Goal: Task Accomplishment & Management: Use online tool/utility

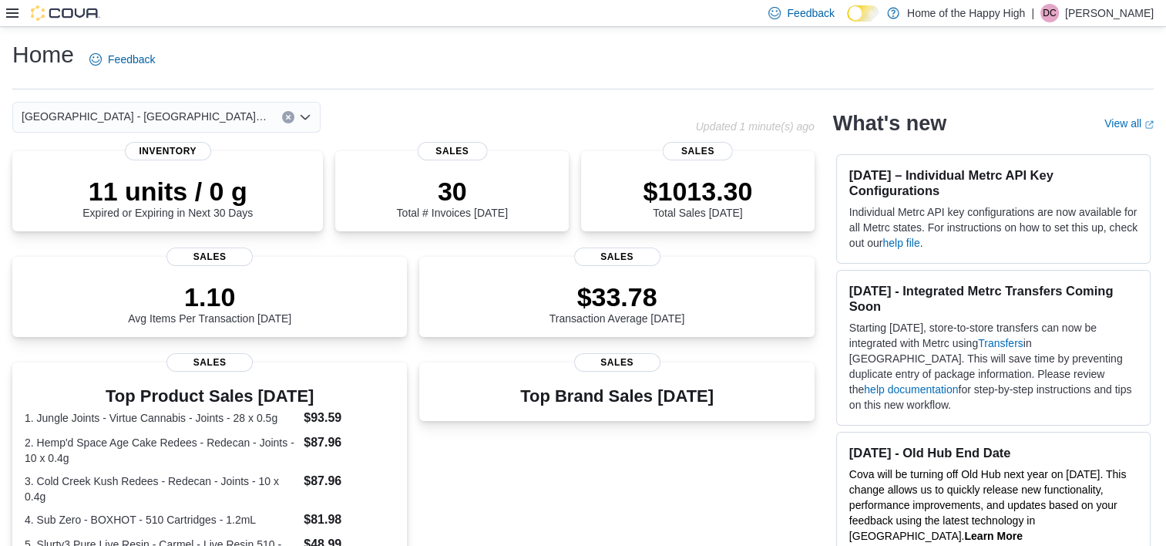
click at [8, 15] on icon at bounding box center [12, 13] width 12 height 12
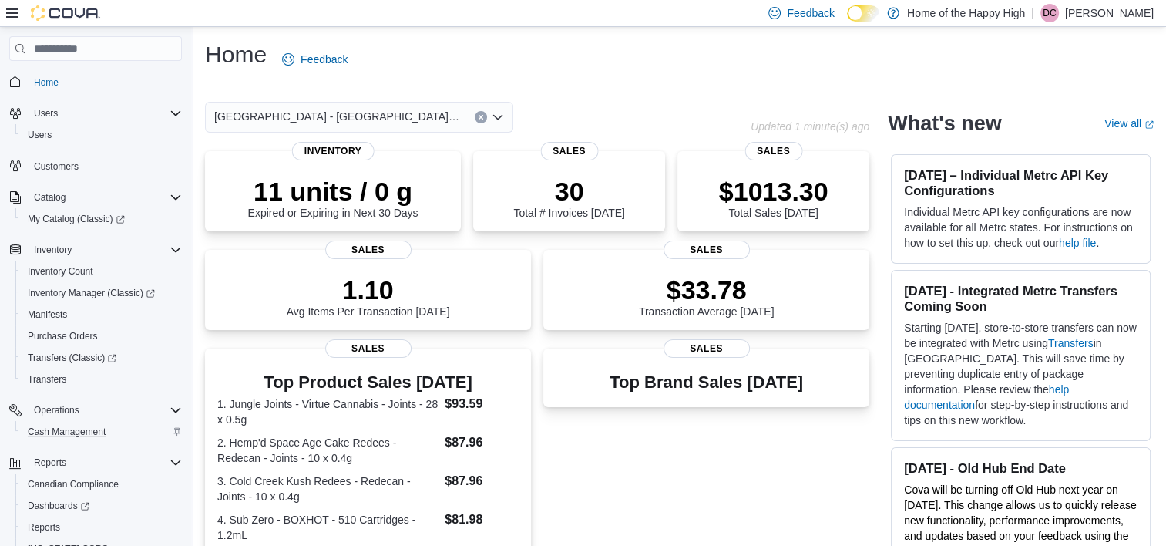
scroll to position [80, 0]
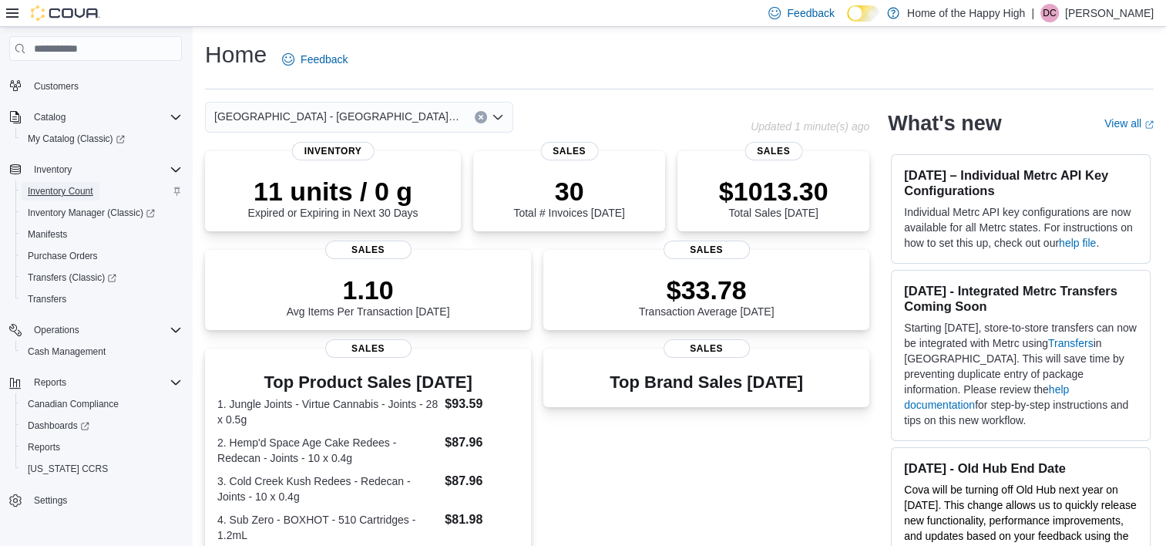
click at [60, 188] on span "Inventory Count" at bounding box center [61, 191] width 66 height 12
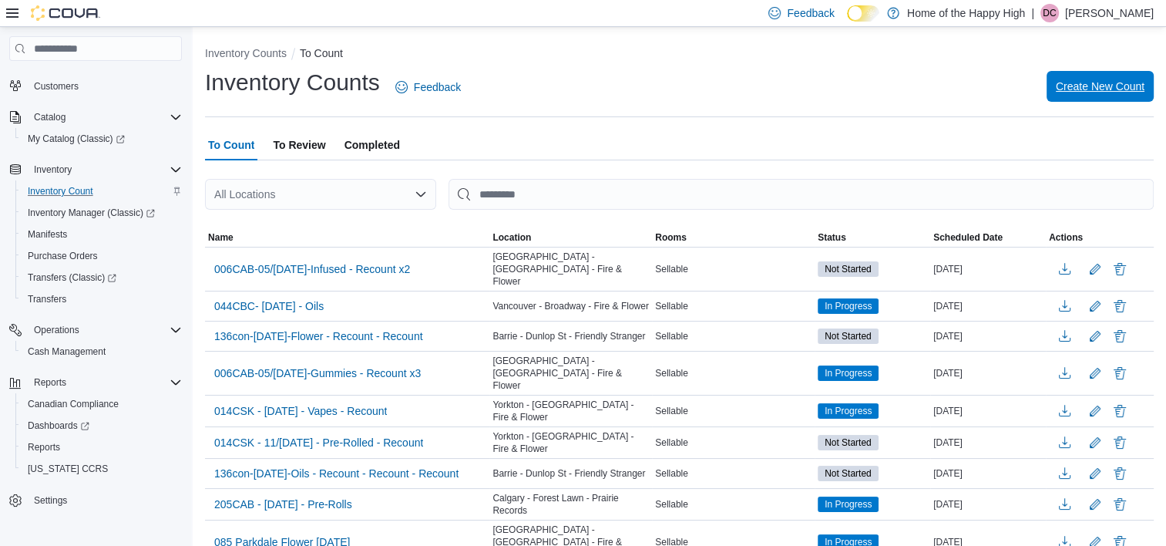
click at [1113, 72] on span "Create New Count" at bounding box center [1100, 86] width 89 height 31
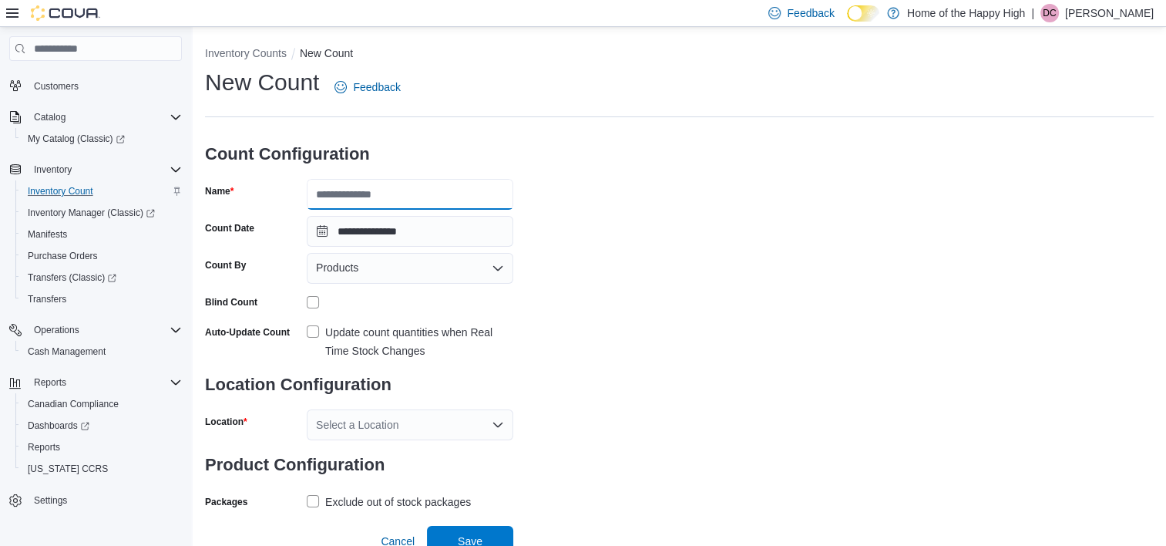
click at [377, 209] on input "Name" at bounding box center [410, 194] width 207 height 31
type input "**********"
click at [507, 267] on div "Products" at bounding box center [410, 268] width 207 height 31
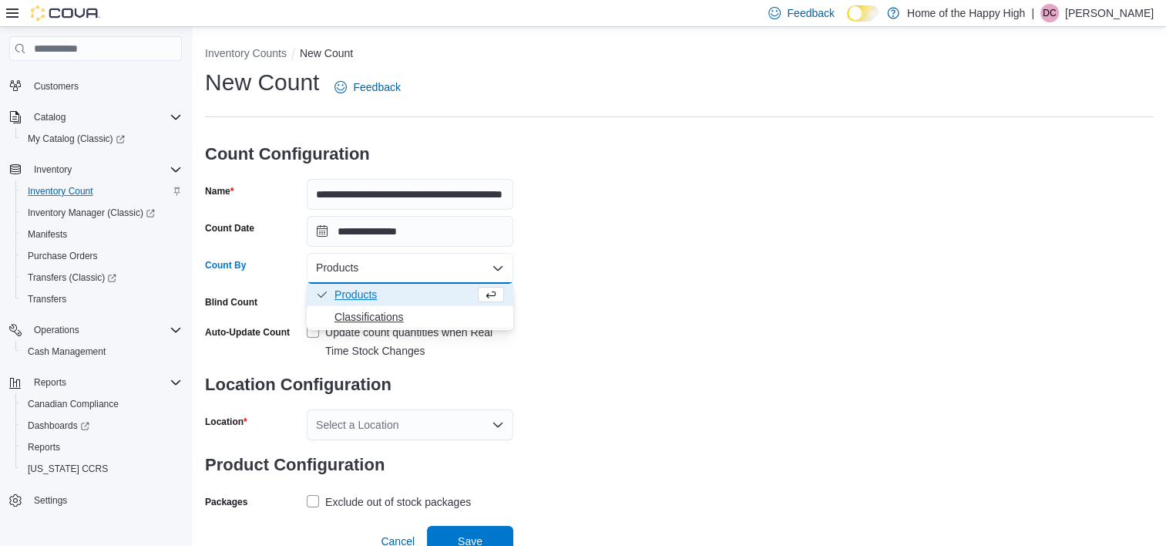
click at [395, 327] on button "Classifications" at bounding box center [410, 317] width 207 height 22
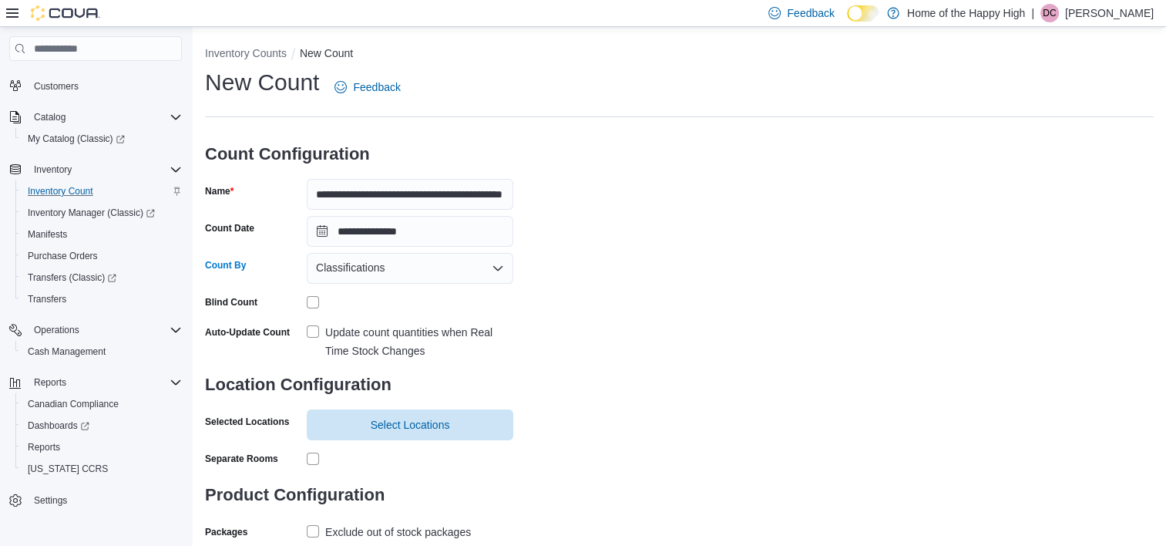
click at [315, 335] on label "Update count quantities when Real Time Stock Changes" at bounding box center [410, 341] width 207 height 37
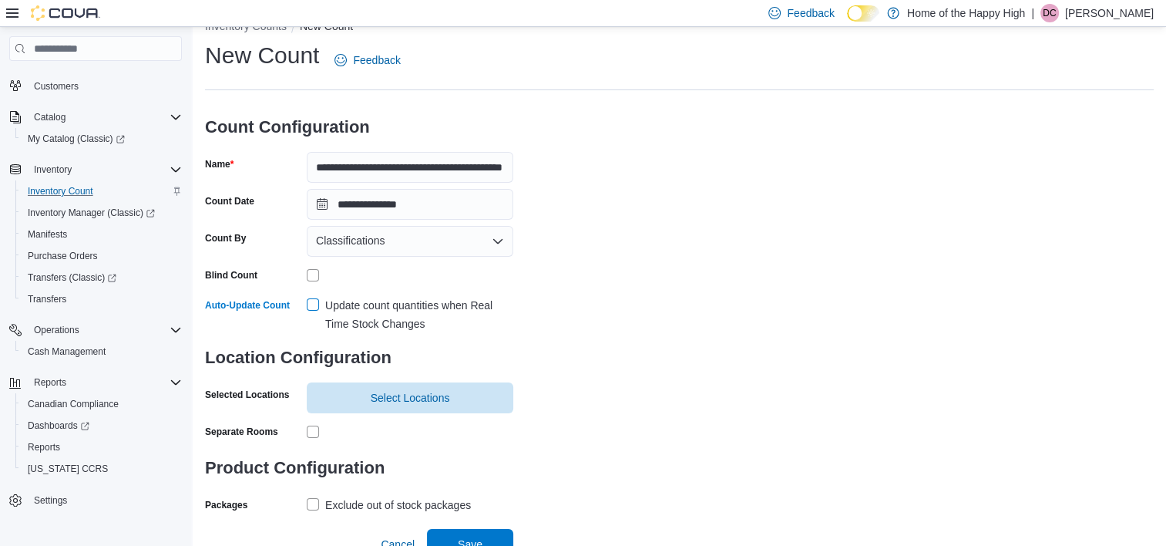
scroll to position [41, 0]
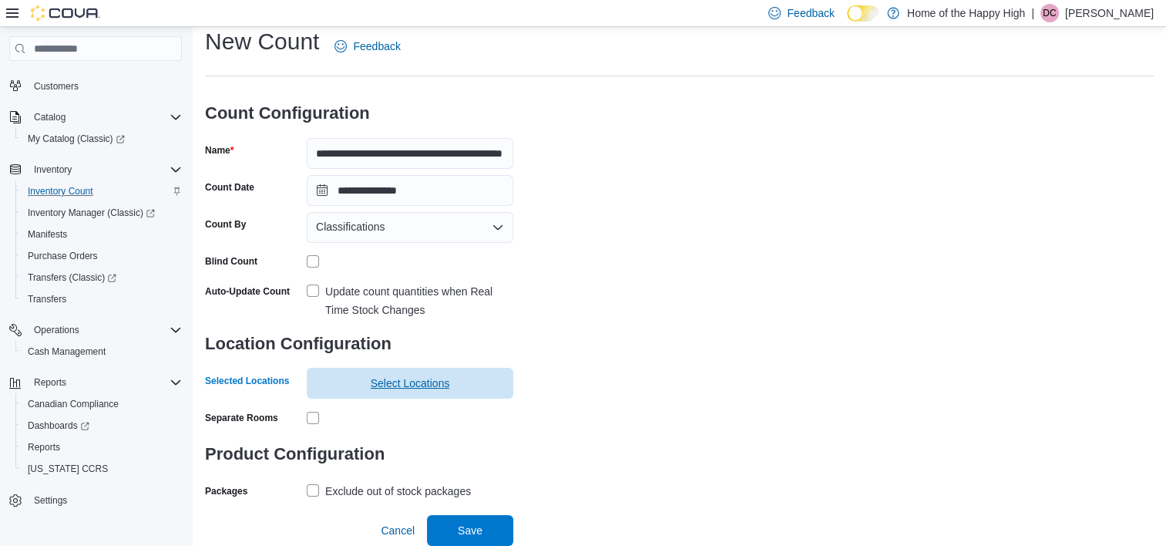
click at [388, 389] on span "Select Locations" at bounding box center [410, 382] width 79 height 15
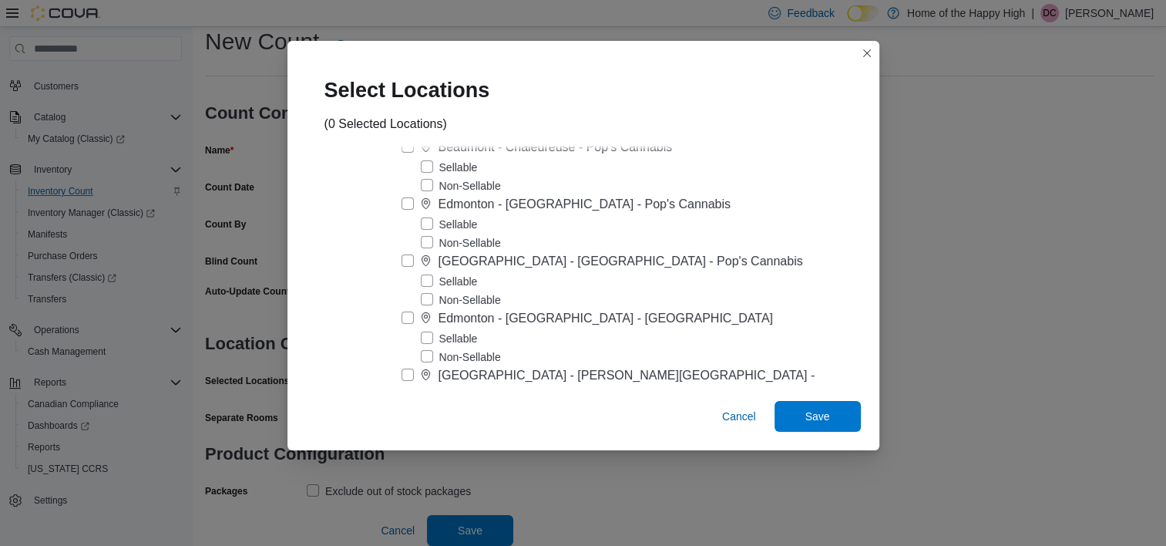
scroll to position [5396, 0]
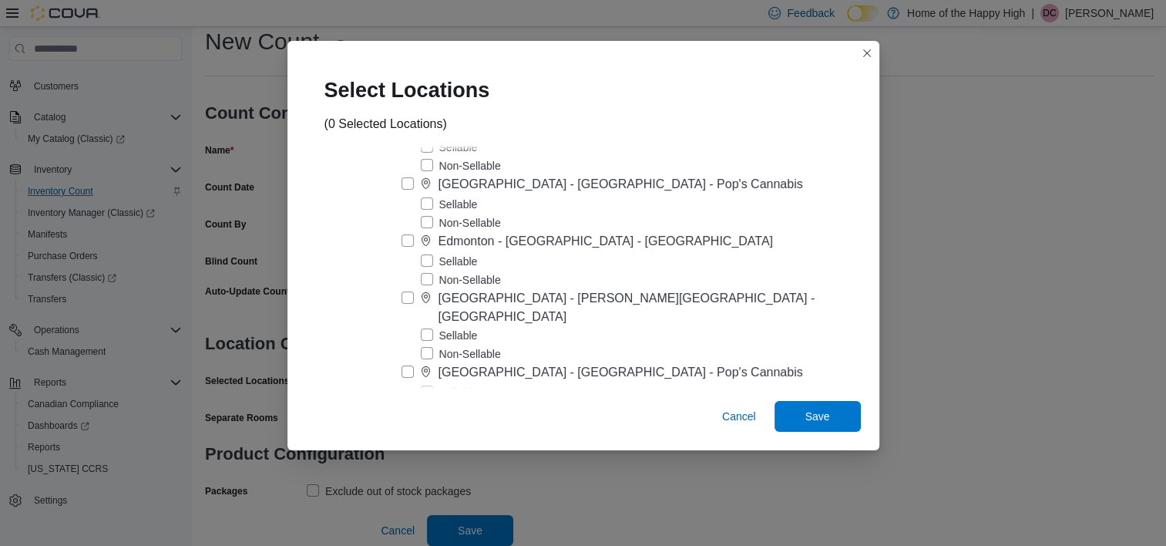
click at [456, 175] on label "[GEOGRAPHIC_DATA] - [GEOGRAPHIC_DATA] - Pop's Cannabis" at bounding box center [603, 184] width 402 height 19
click at [784, 426] on span "Save" at bounding box center [818, 415] width 68 height 31
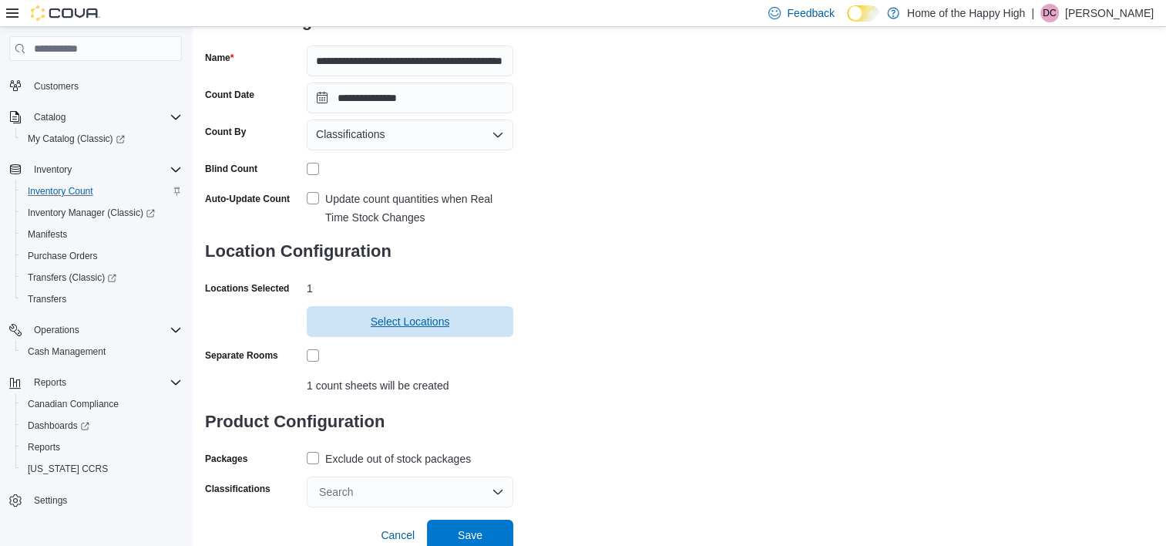
scroll to position [138, 0]
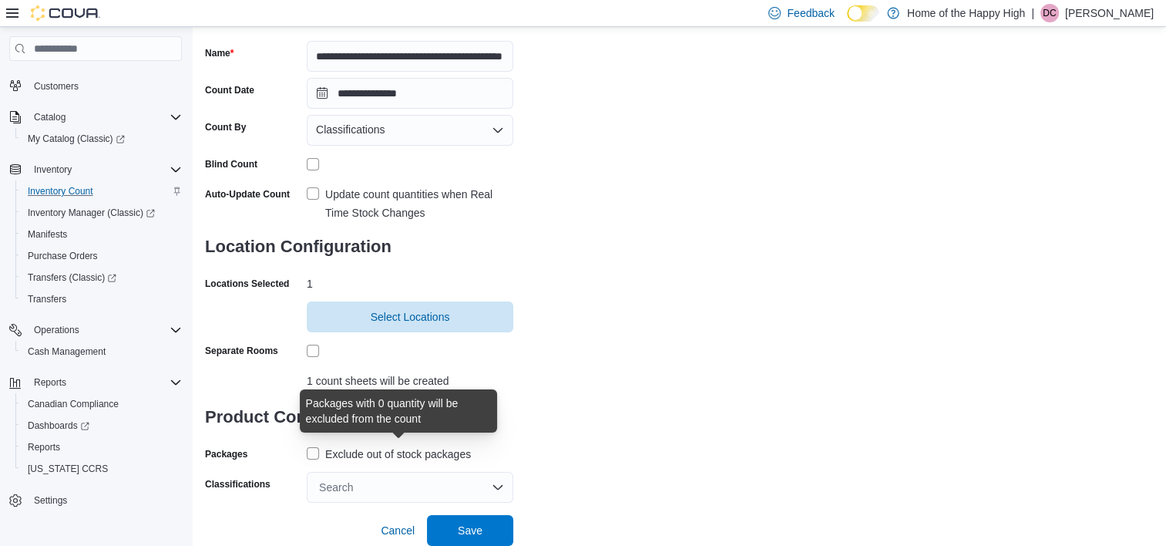
click at [330, 446] on div "Exclude out of stock packages" at bounding box center [398, 454] width 146 height 19
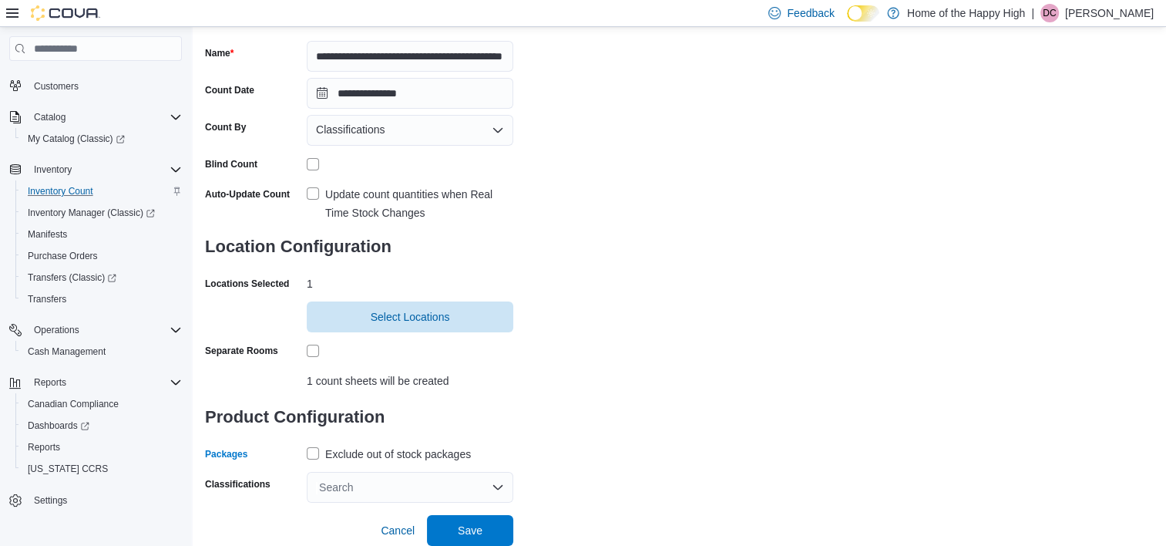
click at [352, 491] on div "Search" at bounding box center [410, 487] width 207 height 31
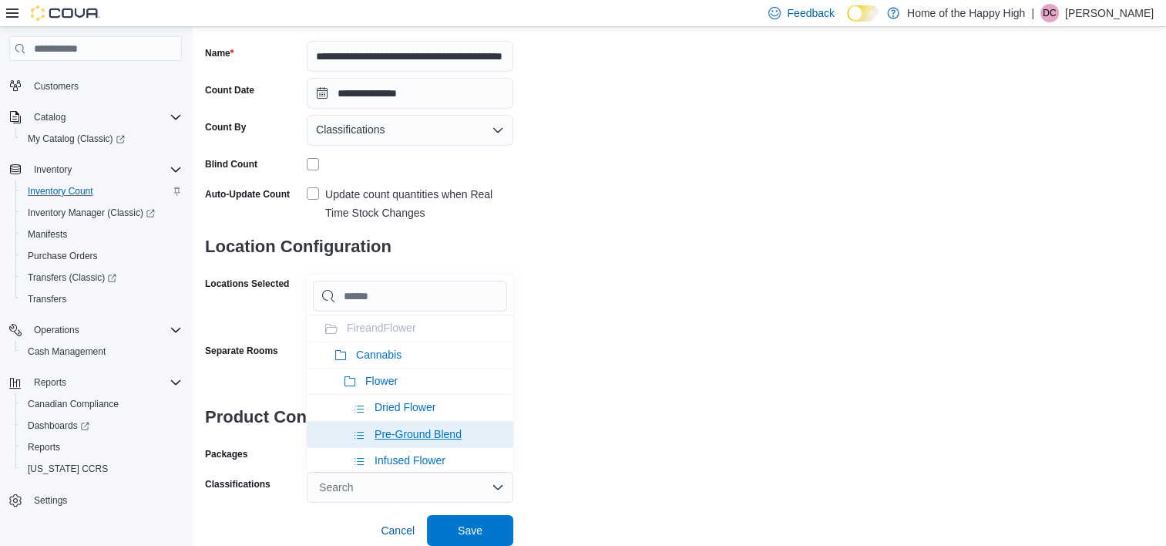
scroll to position [154, 0]
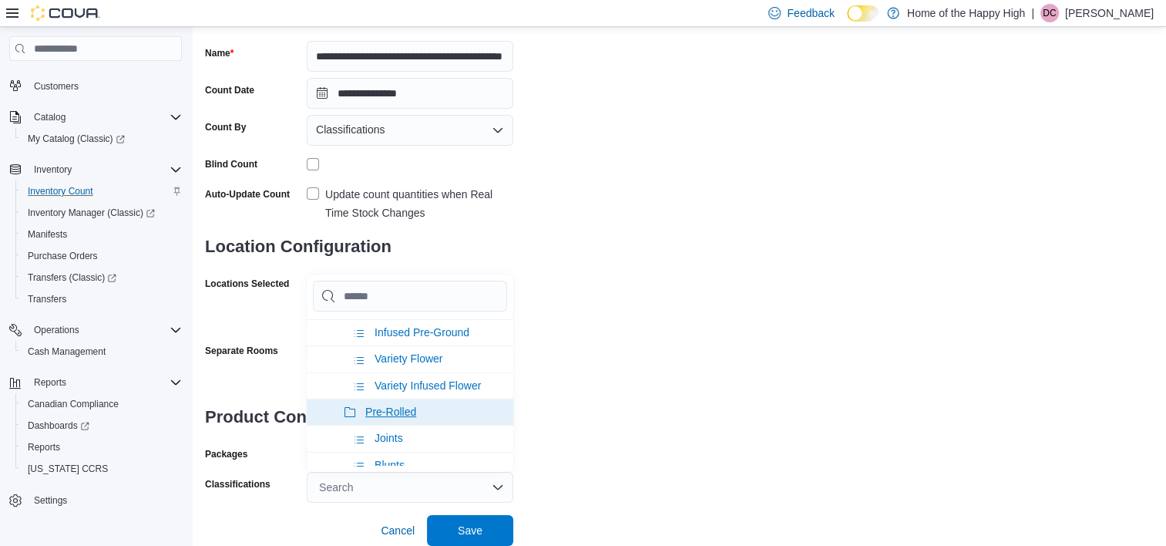
click at [389, 405] on span "Pre-Rolled" at bounding box center [390, 411] width 51 height 12
click at [617, 361] on div "**********" at bounding box center [679, 216] width 949 height 574
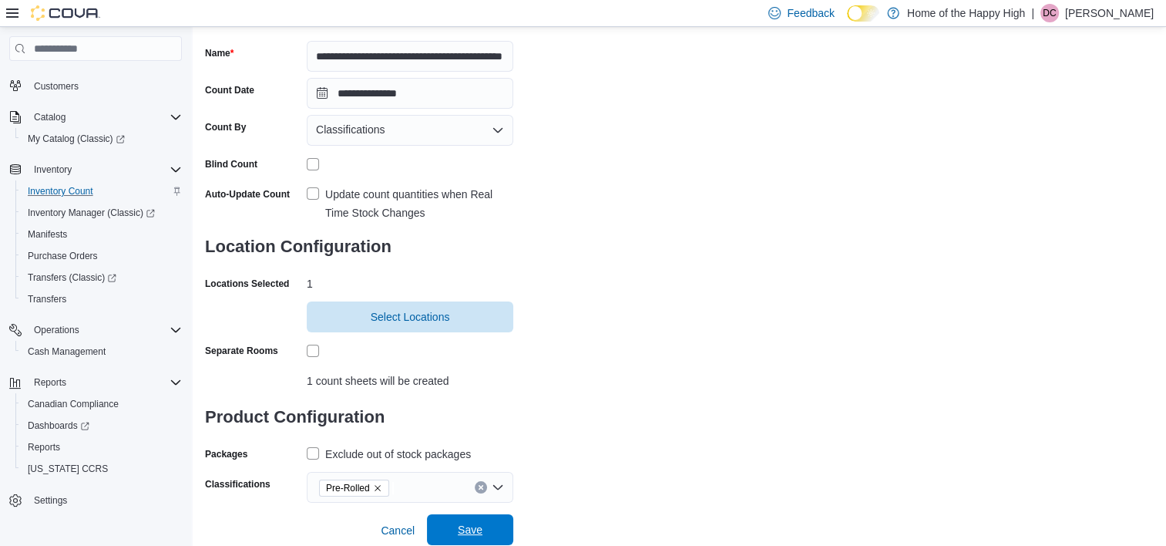
click at [487, 528] on span "Save" at bounding box center [470, 529] width 68 height 31
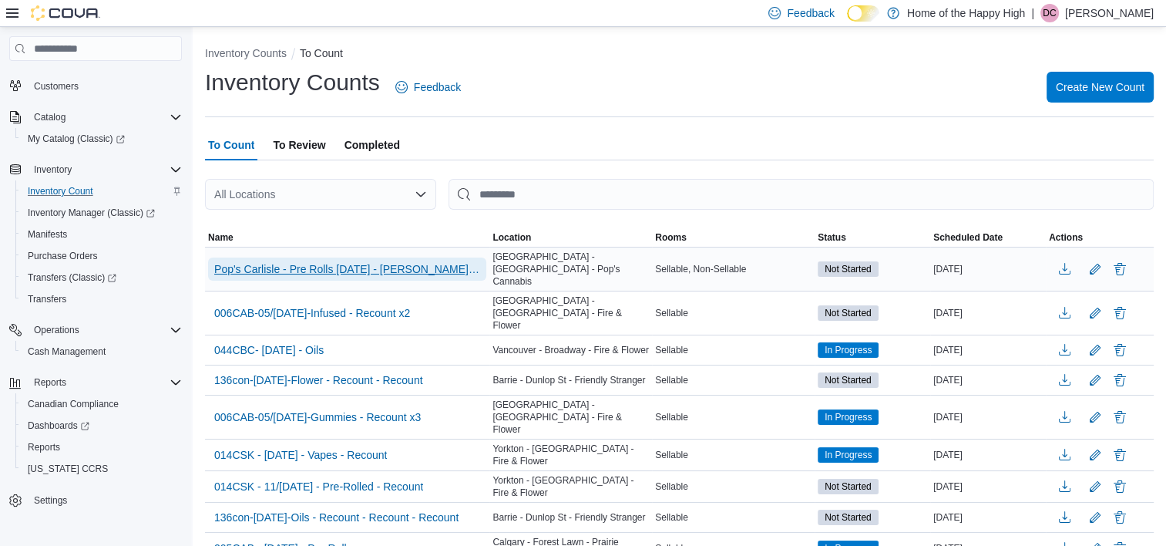
click at [413, 261] on span "Pop's Carlisle - Pre Rolls [DATE] - [PERSON_NAME] C - [GEOGRAPHIC_DATA] - [GEOG…" at bounding box center [347, 268] width 266 height 15
click at [417, 261] on span "Pop's Carlisle - Pre Rolls [DATE] - [PERSON_NAME] C - [GEOGRAPHIC_DATA] - [GEOG…" at bounding box center [347, 268] width 266 height 15
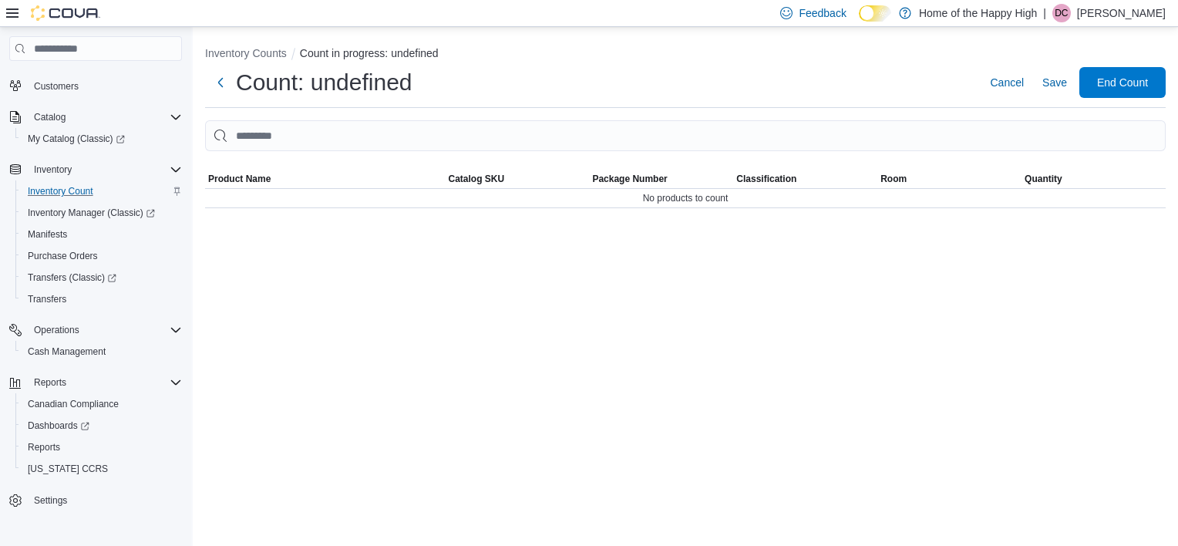
click at [432, 267] on div "Inventory Counts Count in progress: undefined Count: undefined Cancel Save End …" at bounding box center [685, 286] width 985 height 519
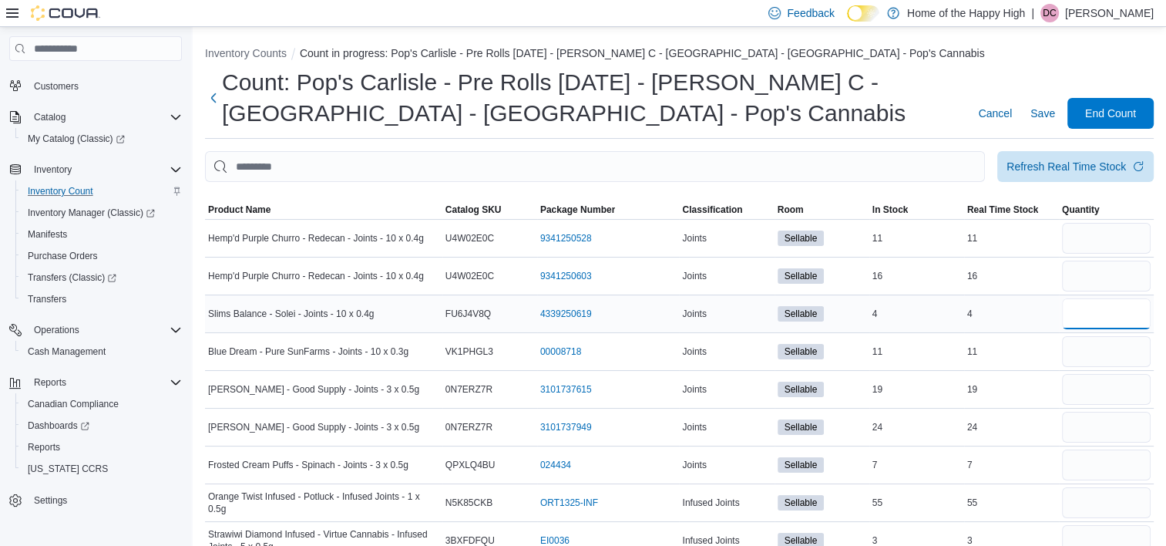
click at [1107, 308] on input "number" at bounding box center [1106, 313] width 89 height 31
type input "*"
click at [1101, 351] on input "number" at bounding box center [1106, 351] width 89 height 31
type input "**"
click at [1098, 390] on input "number" at bounding box center [1106, 389] width 89 height 31
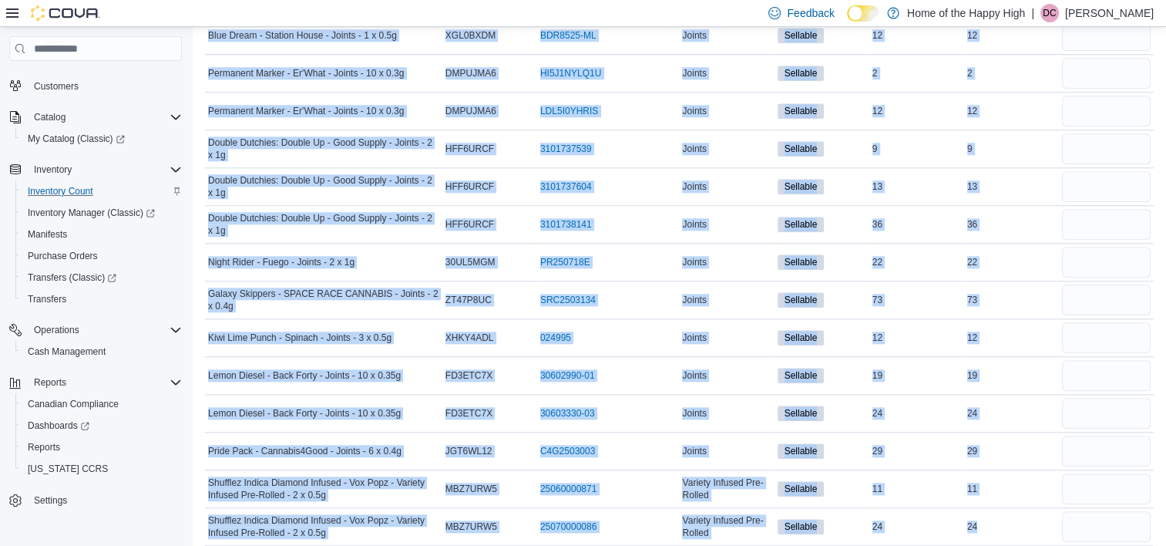
scroll to position [1650, 0]
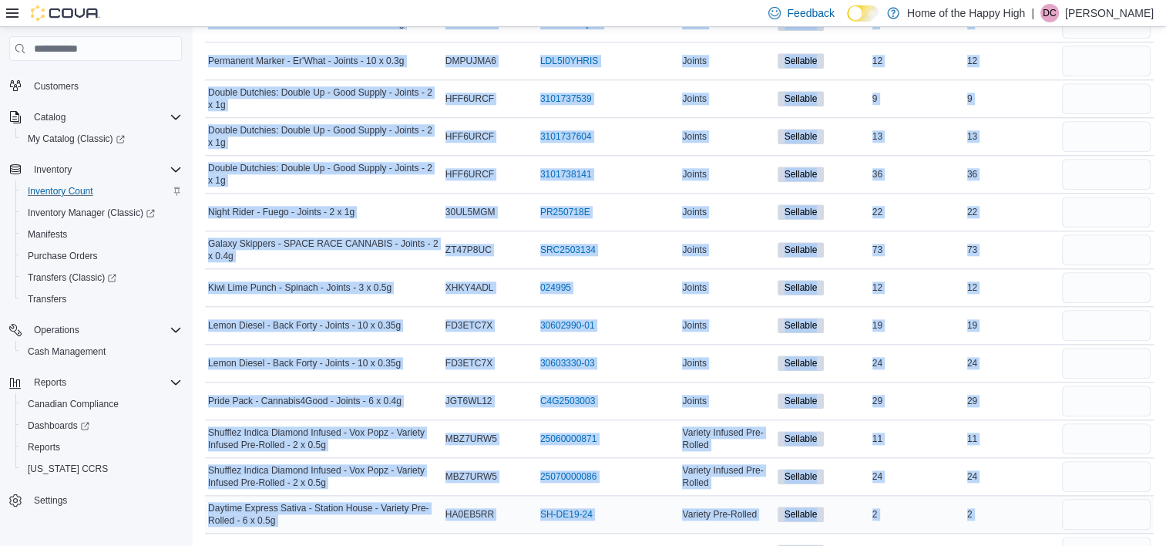
drag, startPoint x: 204, startPoint y: 222, endPoint x: 1030, endPoint y: 537, distance: 884.2
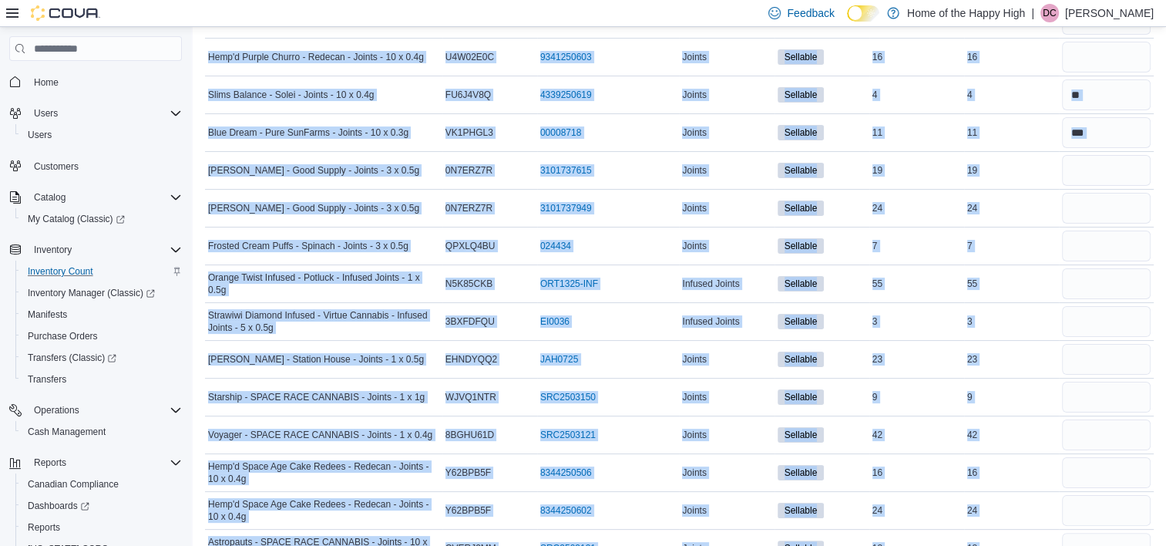
scroll to position [0, 0]
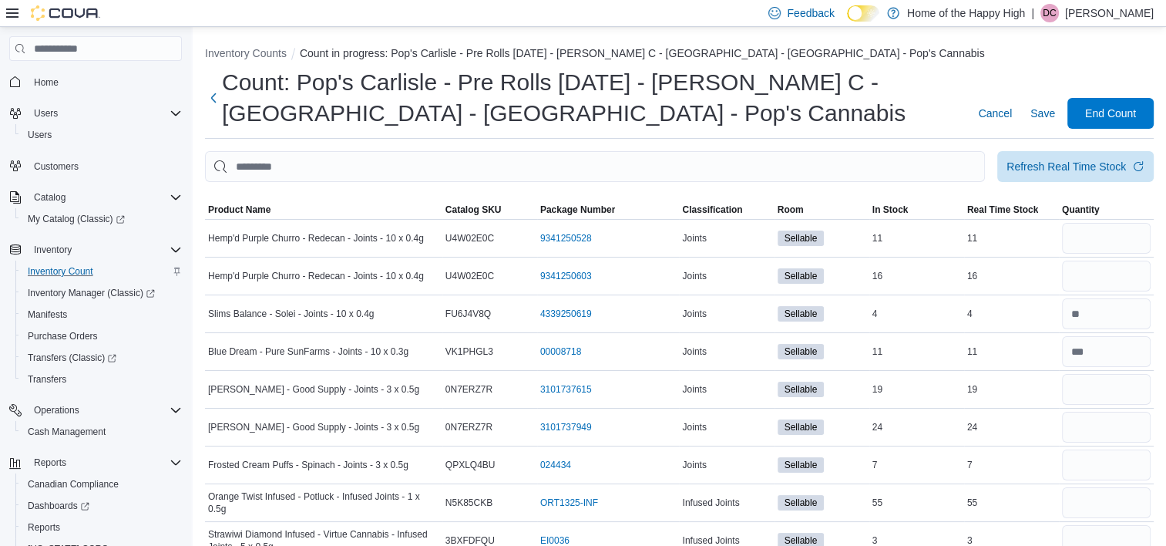
click at [768, 79] on h1 "Count: Pop's Carlisle - Pre Rolls [DATE] - [PERSON_NAME] C - [GEOGRAPHIC_DATA] …" at bounding box center [591, 98] width 739 height 62
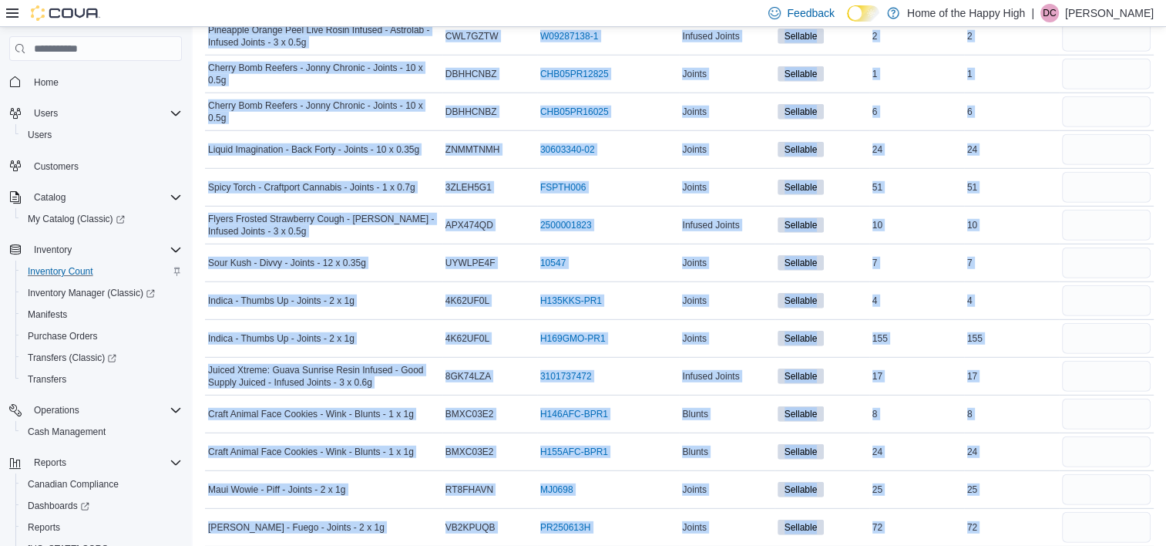
scroll to position [4463, 0]
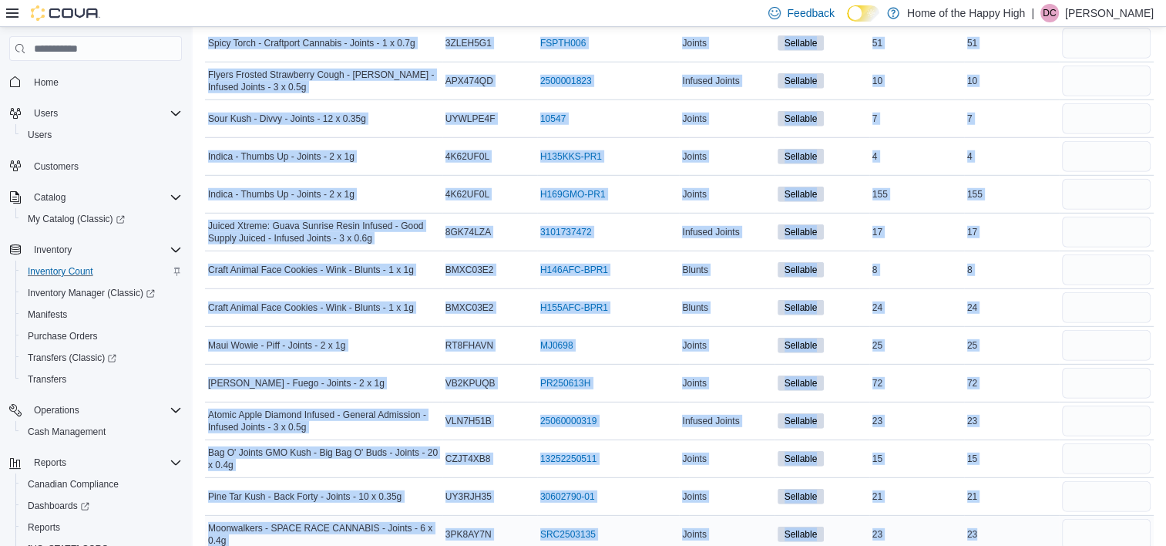
drag, startPoint x: 201, startPoint y: 226, endPoint x: 996, endPoint y: 517, distance: 846.3
drag, startPoint x: 996, startPoint y: 517, endPoint x: 989, endPoint y: 510, distance: 9.8
click at [537, 188] on td "Catalog SKU 4K62UF0L" at bounding box center [489, 195] width 95 height 38
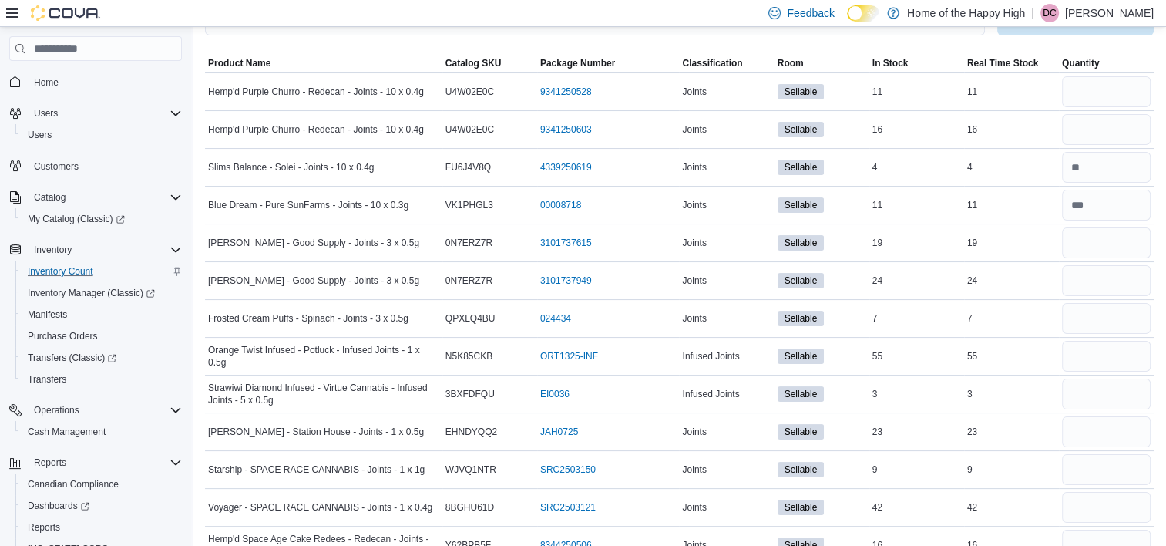
scroll to position [0, 0]
